Goal: Information Seeking & Learning: Learn about a topic

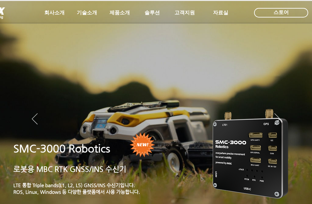
drag, startPoint x: 0, startPoint y: 0, endPoint x: 117, endPoint y: 15, distance: 117.5
click at [117, 15] on div "LimX Dinamics" at bounding box center [77, 108] width 123 height 192
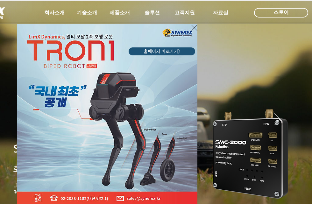
click at [193, 28] on icon "사이트로 돌아가기" at bounding box center [194, 28] width 6 height 8
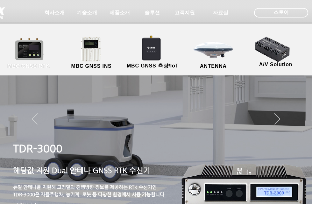
click at [36, 55] on link "MBC GNSS RTK" at bounding box center [28, 53] width 57 height 33
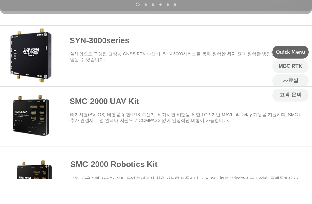
scroll to position [234, 0]
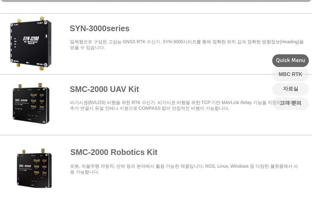
click at [38, 62] on span at bounding box center [156, 59] width 312 height 56
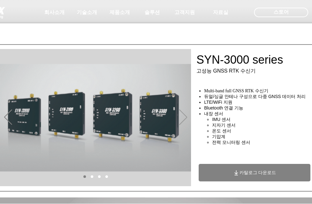
click at [186, 116] on icon "다음" at bounding box center [183, 117] width 8 height 15
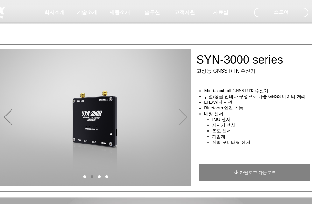
click at [186, 116] on icon "다음" at bounding box center [183, 117] width 8 height 15
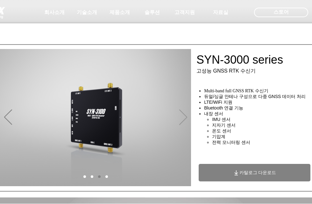
click at [186, 116] on icon "다음" at bounding box center [183, 117] width 8 height 15
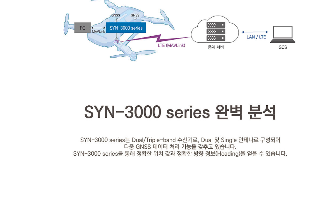
scroll to position [927, 0]
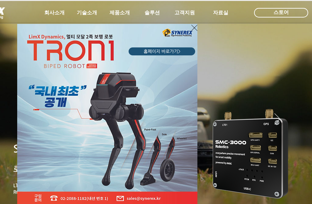
click at [195, 28] on icon "사이트로 돌아가기" at bounding box center [194, 28] width 6 height 6
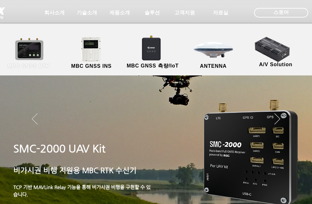
click at [33, 56] on link "MBC GNSS RTK" at bounding box center [28, 53] width 57 height 33
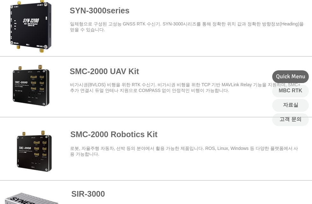
scroll to position [262, 0]
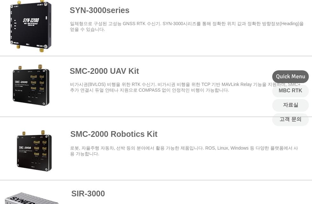
click at [32, 22] on span at bounding box center [156, 24] width 312 height 56
